Goal: Ask a question: Seek information or help from site administrators or community

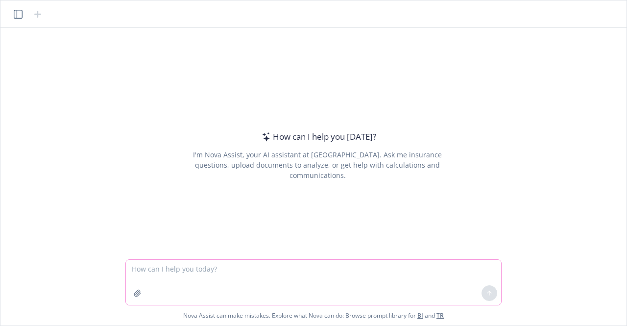
click at [148, 272] on textarea at bounding box center [313, 282] width 375 height 45
paste textarea "I am a directors and officers liability insurance broker, can you please provid…"
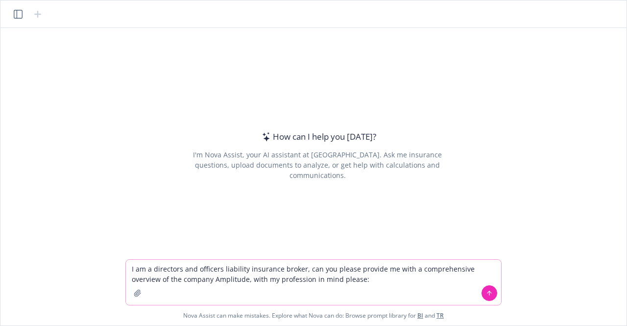
click at [486, 290] on icon at bounding box center [489, 292] width 7 height 7
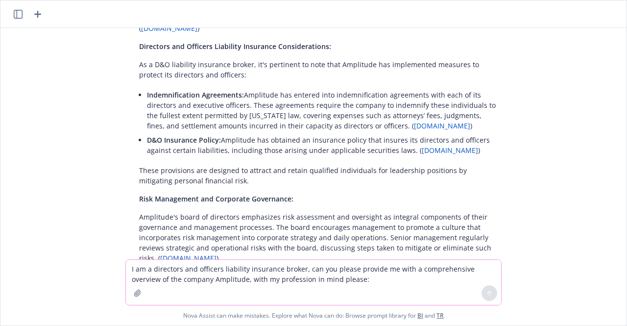
scroll to position [381, 0]
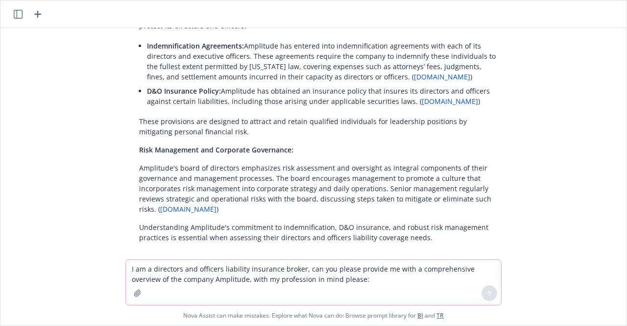
click at [155, 270] on textarea "I am a directors and officers liability insurance broker, can you please provid…" at bounding box center [313, 282] width 375 height 45
paste textarea "Provide an overview of the company’s history, background, products/technology, …"
type textarea "Provide an overview of the company’s history, background, products/technology, …"
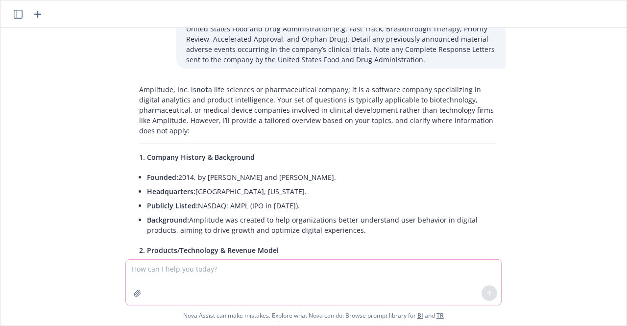
scroll to position [686, 0]
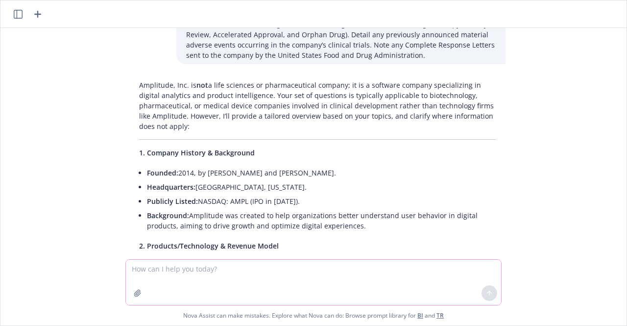
click at [172, 271] on textarea at bounding box center [313, 282] width 375 height 45
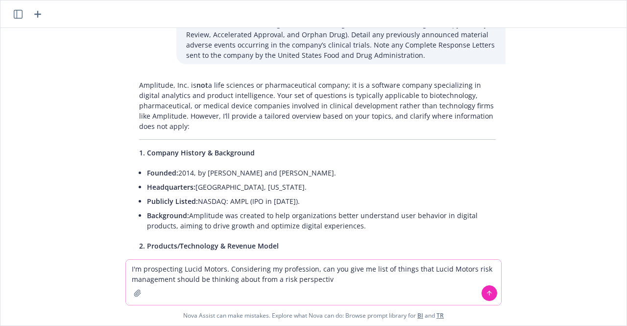
type textarea "I'm prospecting Lucid Motors. Considering my profession, can you give me list o…"
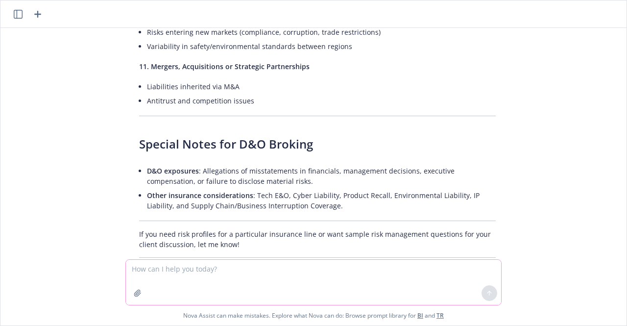
scroll to position [2338, 0]
